Goal: Information Seeking & Learning: Learn about a topic

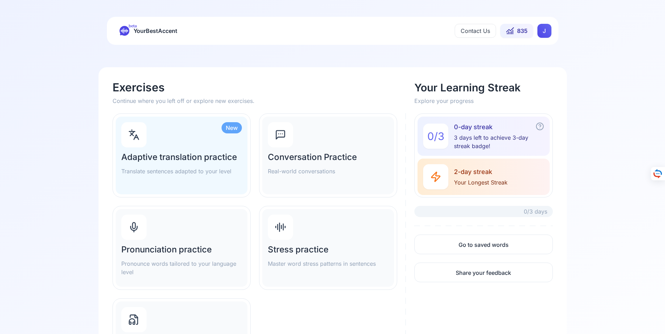
click at [176, 156] on h2 "Adaptive translation practice" at bounding box center [181, 157] width 121 height 11
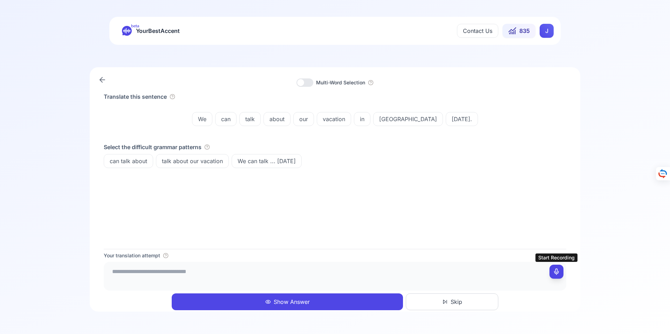
click at [557, 271] on icon at bounding box center [556, 271] width 7 height 7
type textarea "**********"
click at [293, 301] on button "Show Answer" at bounding box center [287, 302] width 231 height 17
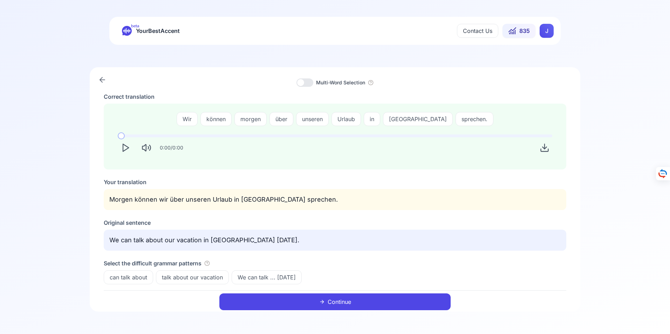
click at [337, 301] on button "Continue" at bounding box center [334, 302] width 231 height 17
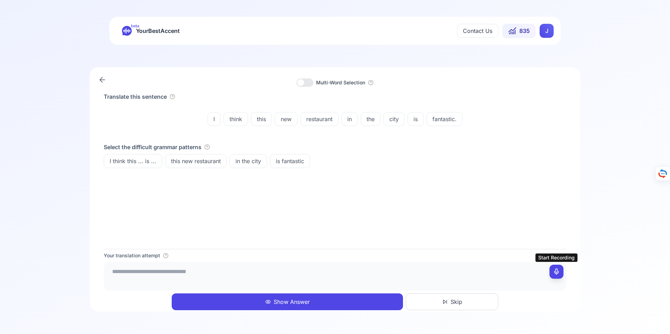
click at [557, 271] on icon at bounding box center [556, 271] width 7 height 7
click at [559, 271] on rect at bounding box center [556, 271] width 5 height 5
drag, startPoint x: 251, startPoint y: 273, endPoint x: 259, endPoint y: 273, distance: 8.1
click at [259, 273] on textarea "**********" at bounding box center [335, 275] width 457 height 21
type textarea "**********"
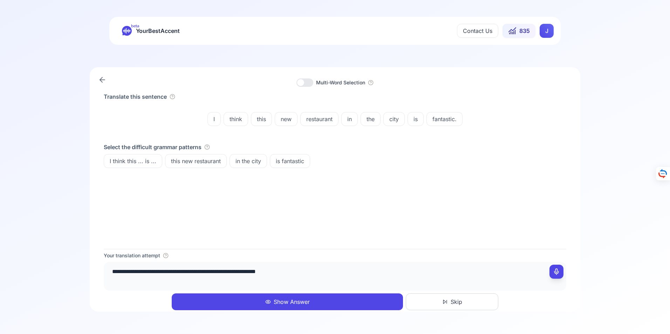
click at [303, 302] on button "Show Answer" at bounding box center [287, 302] width 231 height 17
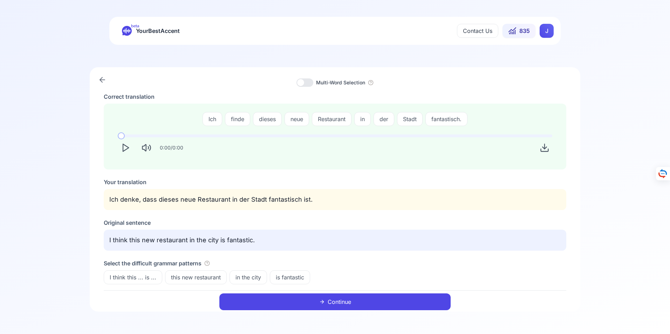
click at [336, 300] on button "Continue" at bounding box center [334, 302] width 231 height 17
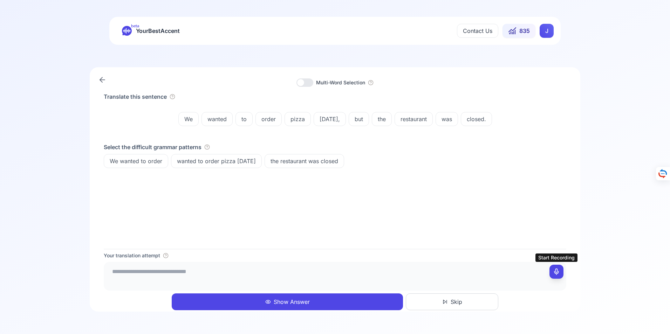
click at [557, 272] on icon at bounding box center [556, 271] width 7 height 7
click at [557, 273] on icon at bounding box center [556, 271] width 7 height 7
type textarea "**********"
click at [288, 301] on button "Show Answer" at bounding box center [287, 302] width 231 height 17
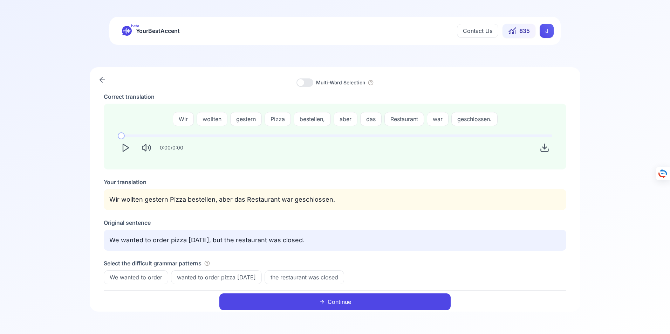
click at [101, 80] on icon at bounding box center [102, 80] width 5 height 0
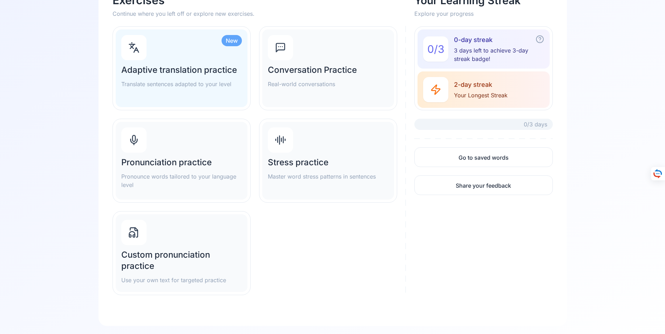
scroll to position [102, 0]
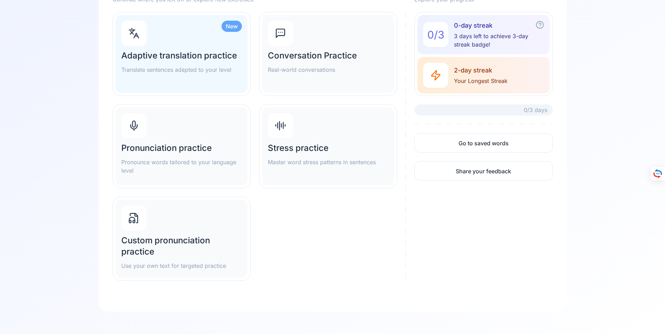
click at [168, 146] on h2 "Pronunciation practice" at bounding box center [181, 148] width 121 height 11
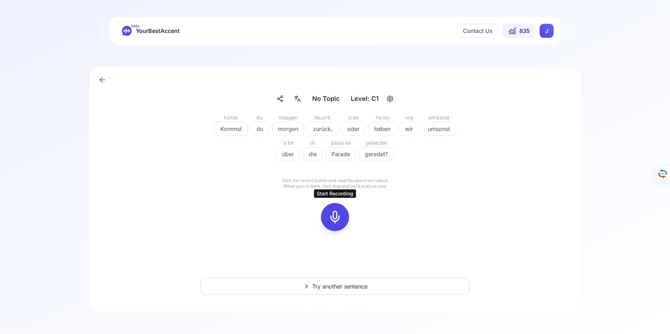
click at [334, 217] on icon at bounding box center [335, 217] width 14 height 14
click at [340, 217] on icon at bounding box center [335, 217] width 14 height 14
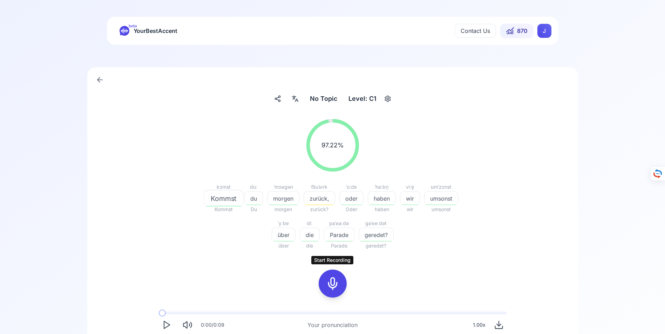
click at [333, 285] on icon at bounding box center [333, 284] width 14 height 14
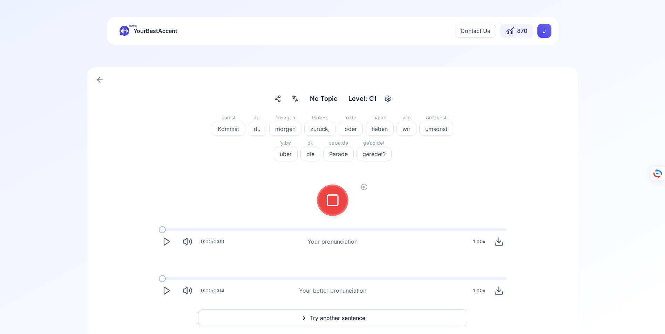
click at [332, 197] on icon at bounding box center [333, 200] width 14 height 14
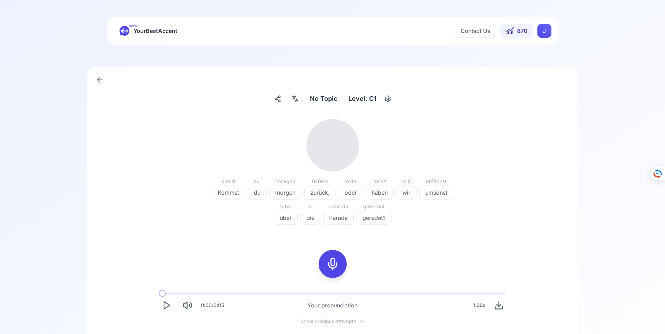
click at [333, 261] on icon at bounding box center [333, 264] width 14 height 14
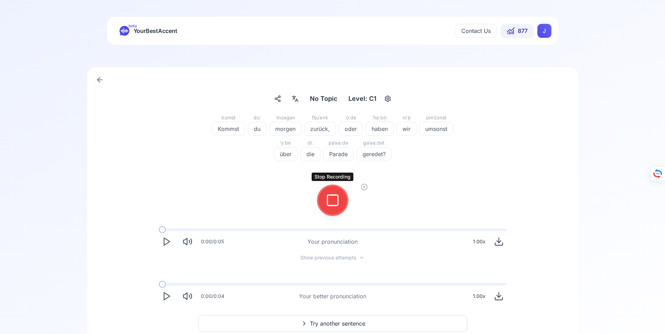
click at [332, 200] on icon at bounding box center [333, 200] width 14 height 14
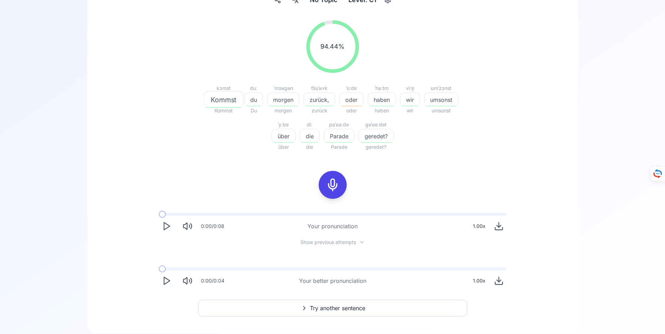
scroll to position [121, 0]
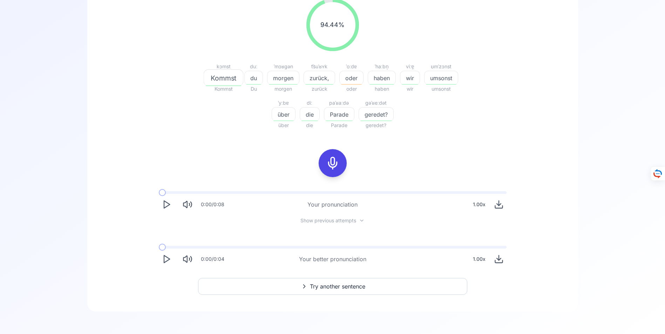
click at [166, 259] on icon "Play" at bounding box center [167, 259] width 10 height 10
click at [330, 285] on span "Try another sentence" at bounding box center [337, 286] width 55 height 8
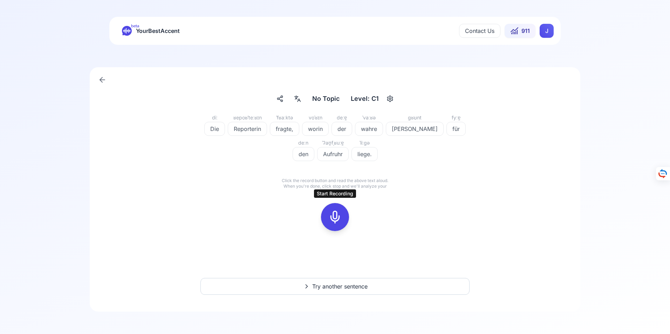
click at [336, 217] on icon at bounding box center [335, 217] width 14 height 14
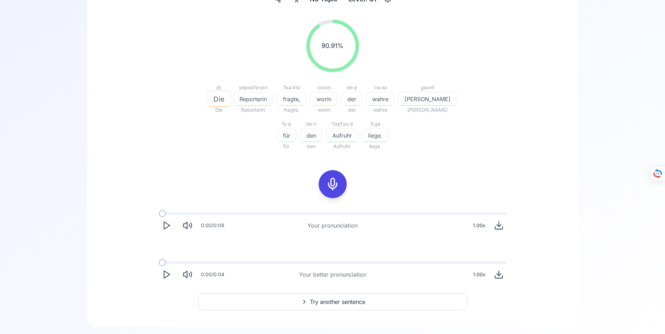
scroll to position [105, 0]
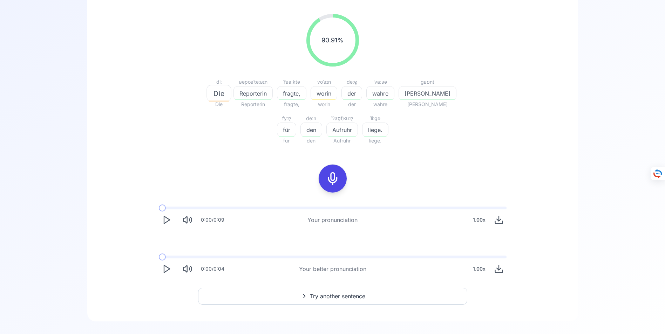
click at [165, 270] on icon "Play" at bounding box center [167, 269] width 10 height 10
click at [333, 179] on icon at bounding box center [333, 179] width 14 height 14
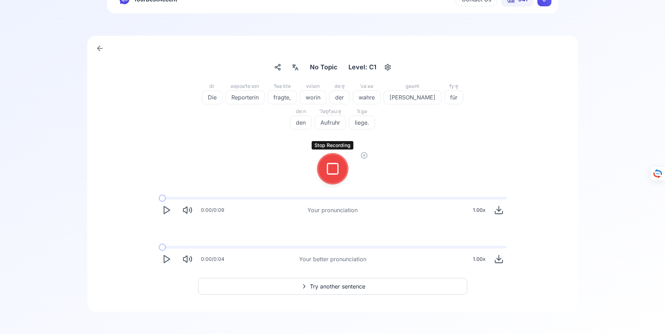
click at [332, 169] on icon at bounding box center [333, 169] width 14 height 14
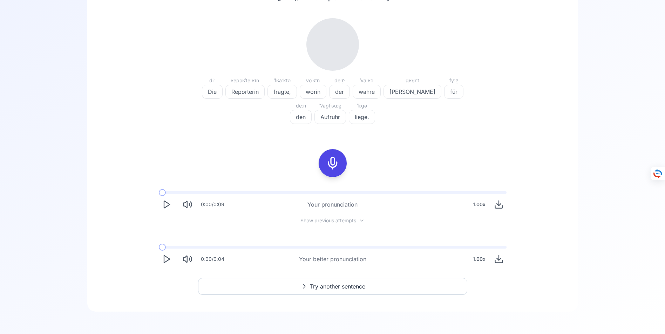
scroll to position [105, 0]
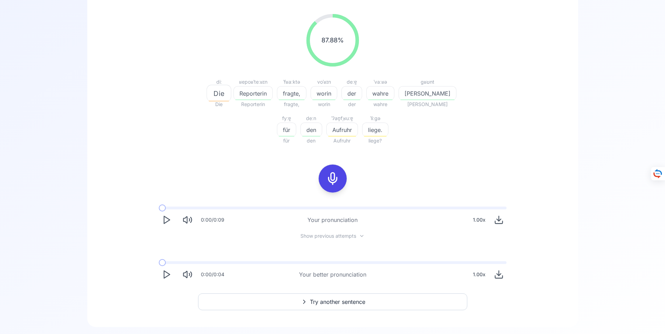
click at [166, 273] on polygon "Play" at bounding box center [167, 274] width 6 height 7
click at [331, 179] on icon at bounding box center [333, 179] width 14 height 14
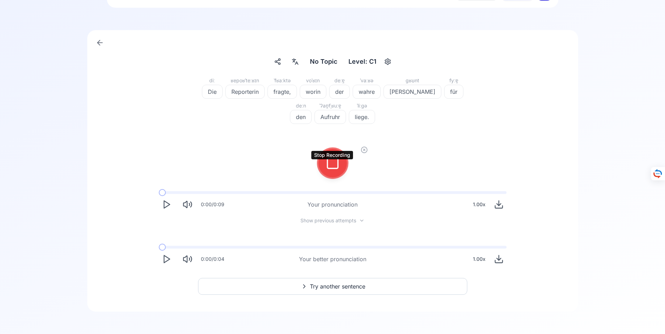
scroll to position [37, 0]
click at [337, 161] on icon at bounding box center [333, 163] width 14 height 14
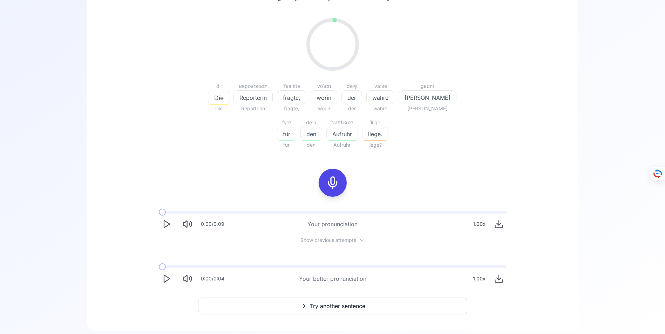
scroll to position [105, 0]
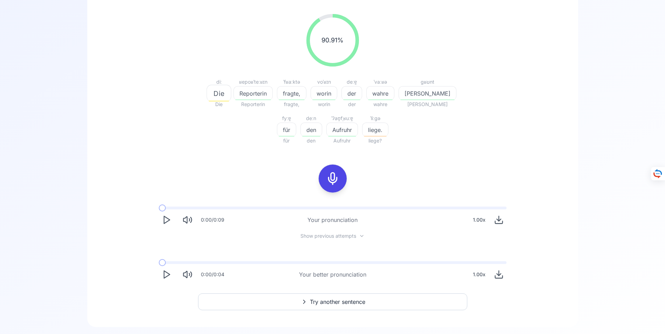
click at [334, 301] on span "Try another sentence" at bounding box center [337, 302] width 55 height 8
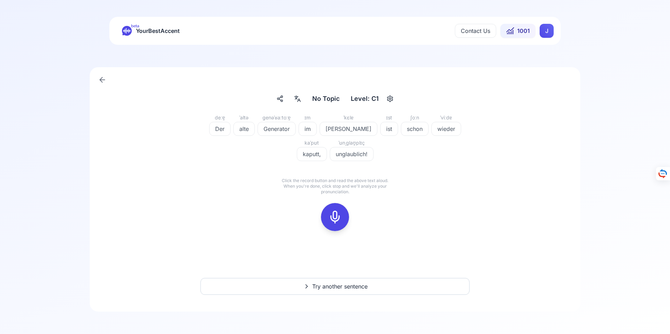
click at [336, 217] on icon at bounding box center [335, 217] width 14 height 14
click at [334, 219] on icon at bounding box center [335, 217] width 14 height 14
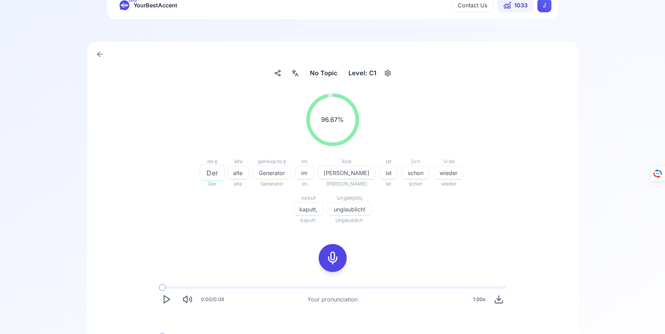
scroll to position [70, 0]
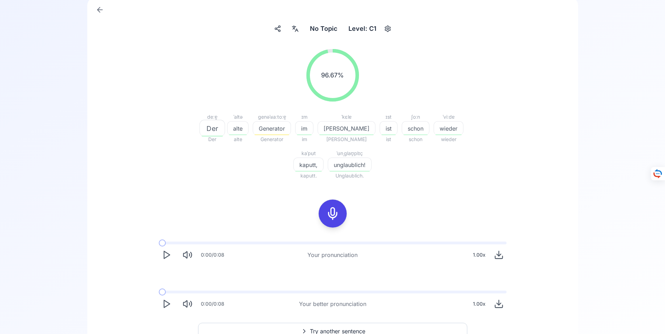
click at [164, 304] on polygon "Play" at bounding box center [167, 304] width 6 height 7
click at [334, 216] on icon at bounding box center [333, 214] width 14 height 14
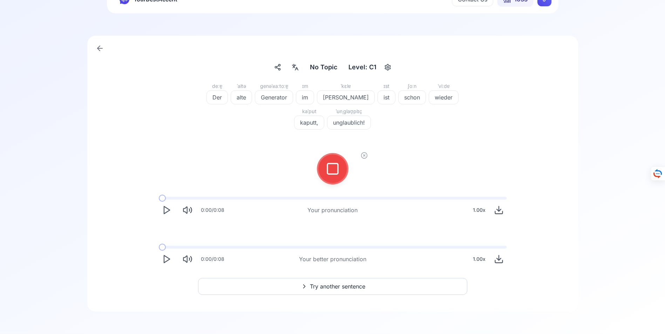
scroll to position [32, 0]
click at [331, 170] on icon at bounding box center [333, 169] width 14 height 14
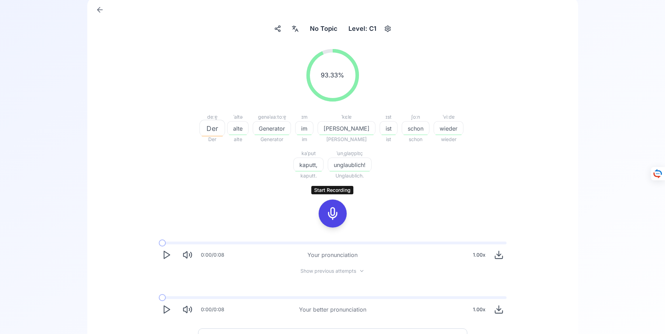
click at [334, 213] on icon at bounding box center [333, 214] width 14 height 14
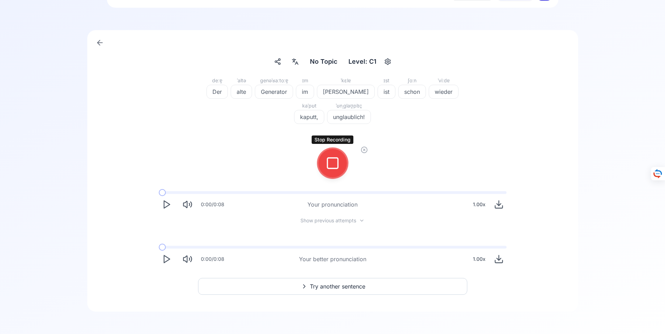
click at [332, 165] on icon at bounding box center [333, 163] width 14 height 14
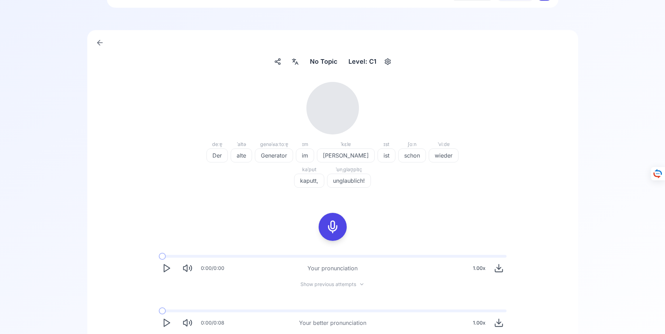
scroll to position [70, 0]
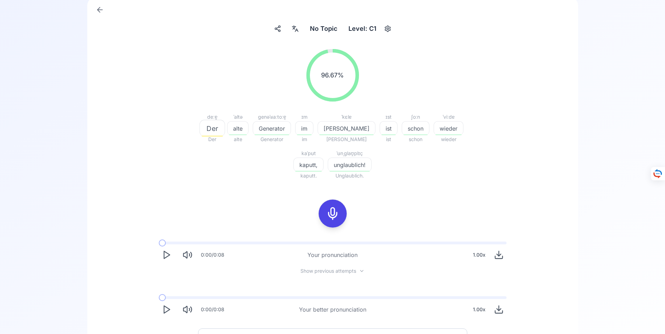
click at [166, 310] on icon "Play" at bounding box center [167, 310] width 10 height 10
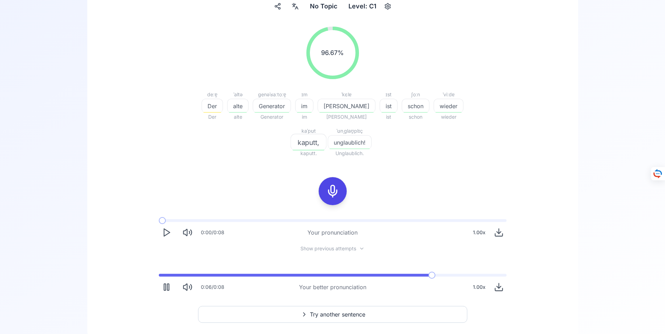
scroll to position [121, 0]
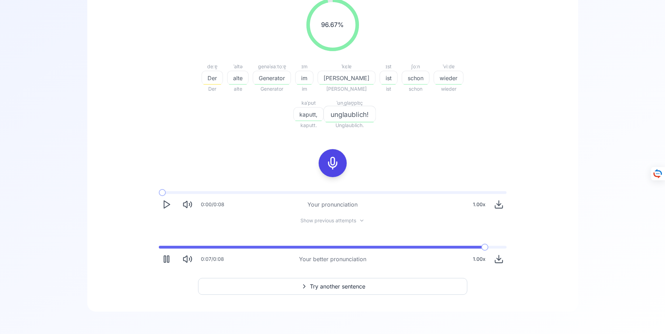
click at [334, 286] on span "Try another sentence" at bounding box center [337, 286] width 55 height 8
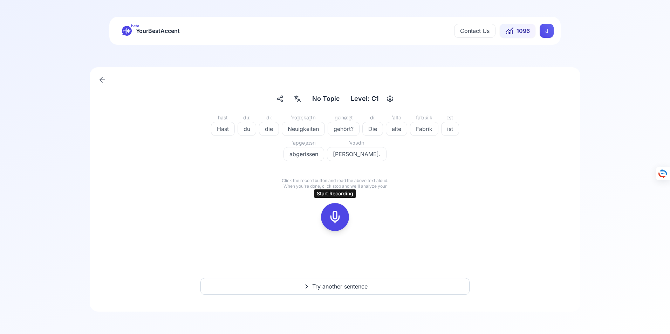
click at [337, 218] on icon at bounding box center [335, 217] width 14 height 14
click at [335, 217] on icon at bounding box center [335, 217] width 14 height 14
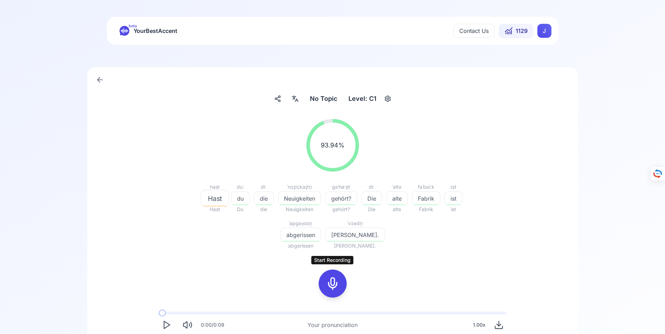
click at [335, 284] on icon at bounding box center [333, 284] width 14 height 14
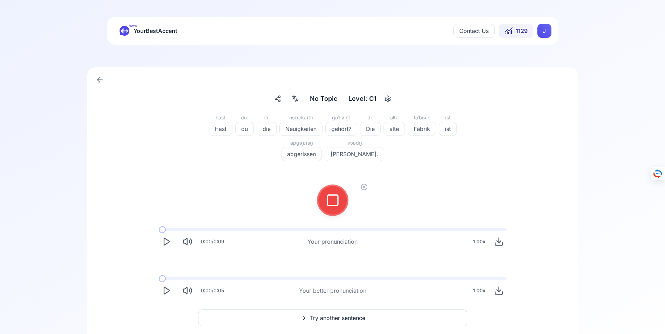
click at [332, 201] on icon at bounding box center [333, 200] width 14 height 14
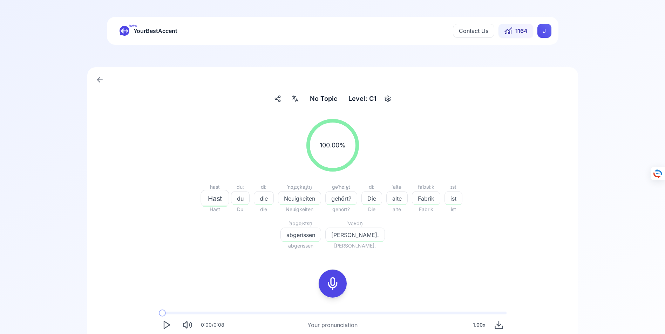
click at [334, 285] on icon at bounding box center [333, 284] width 14 height 14
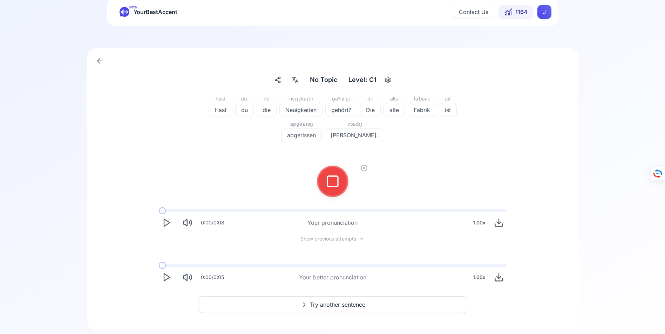
scroll to position [37, 0]
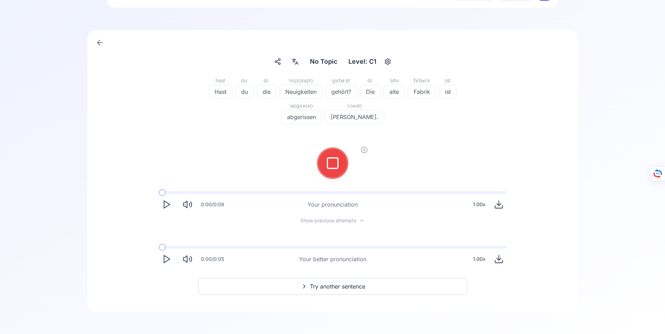
click at [167, 259] on icon "Play" at bounding box center [167, 259] width 10 height 10
click at [338, 286] on span "Try another sentence" at bounding box center [337, 286] width 55 height 8
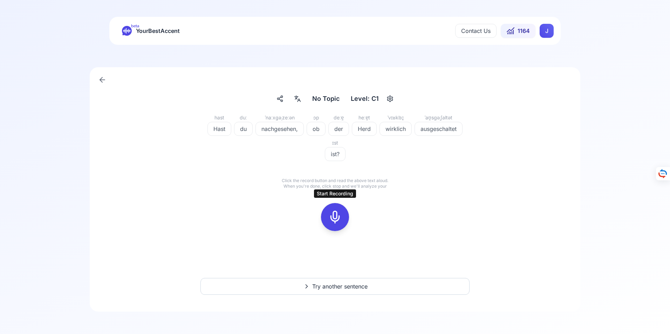
click at [334, 217] on icon at bounding box center [335, 217] width 14 height 14
click at [335, 219] on icon at bounding box center [335, 217] width 14 height 14
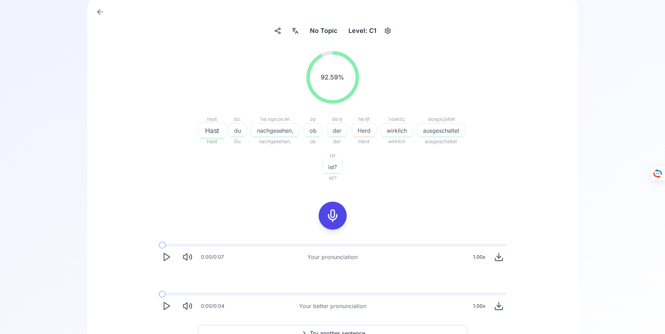
scroll to position [70, 0]
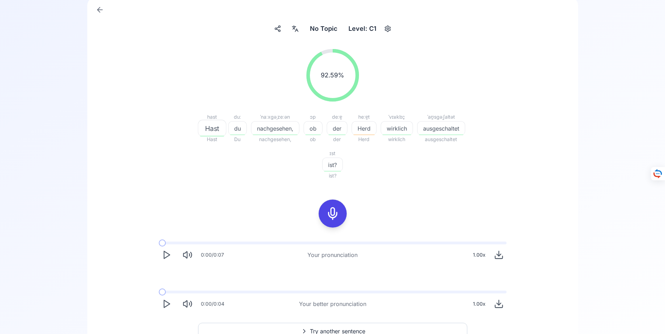
click at [167, 304] on icon "Play" at bounding box center [167, 304] width 10 height 10
